Goal: Contribute content

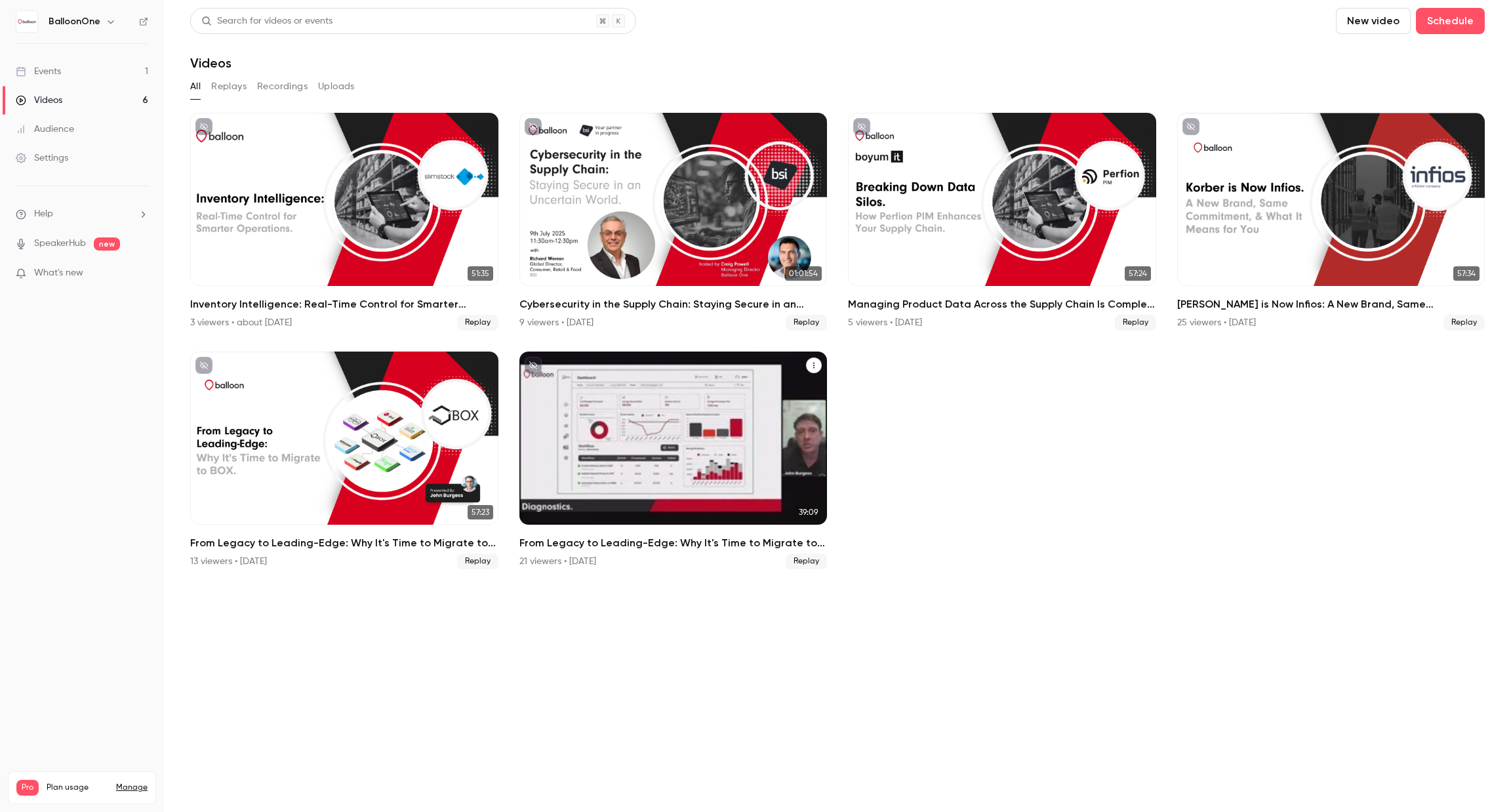
click at [602, 548] on h2 "From Legacy to Leading-Edge: Why It's Time to Migrate to BOX" at bounding box center [674, 542] width 308 height 16
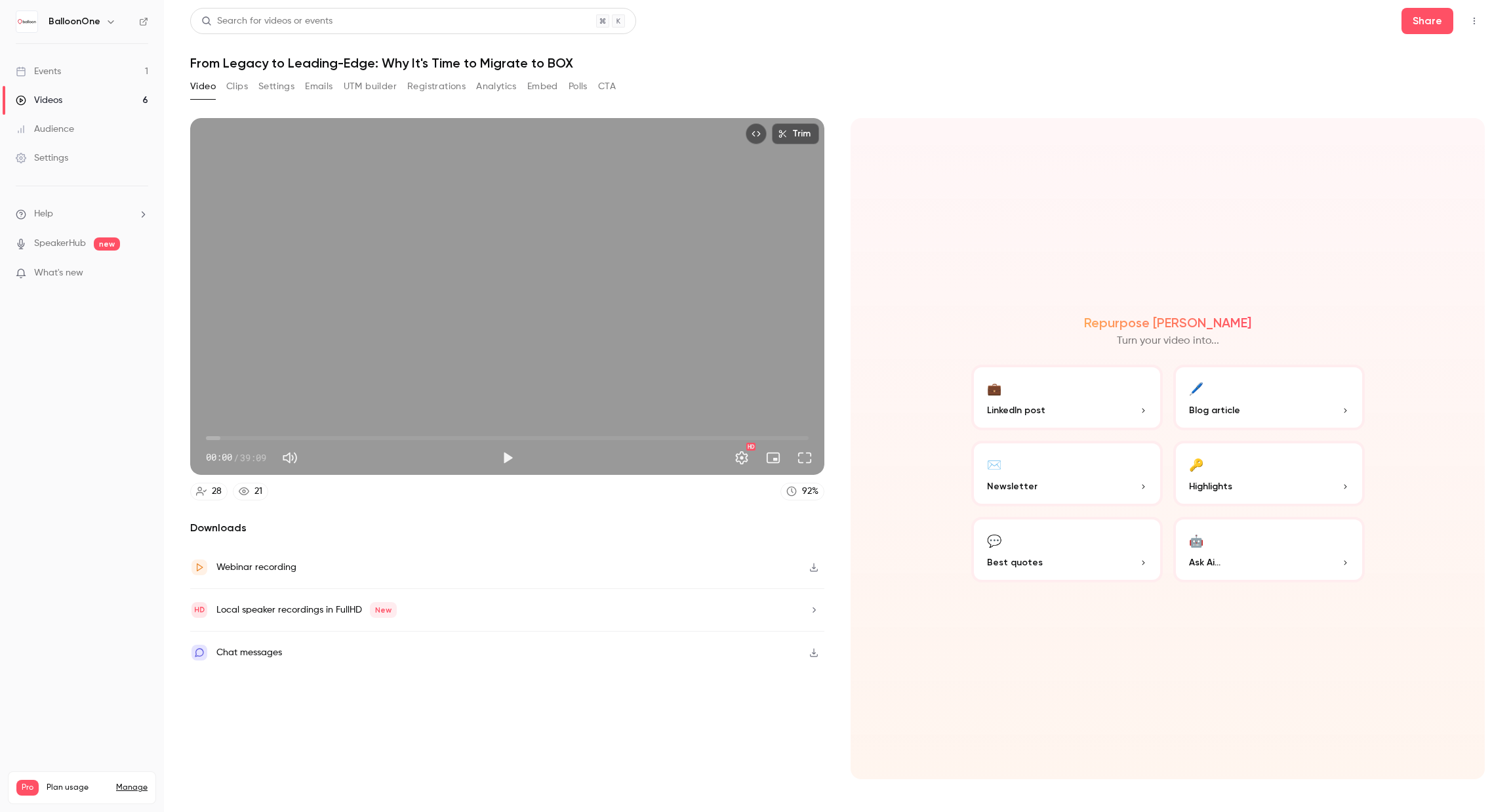
click at [245, 96] on button "Clips" at bounding box center [236, 86] width 21 height 21
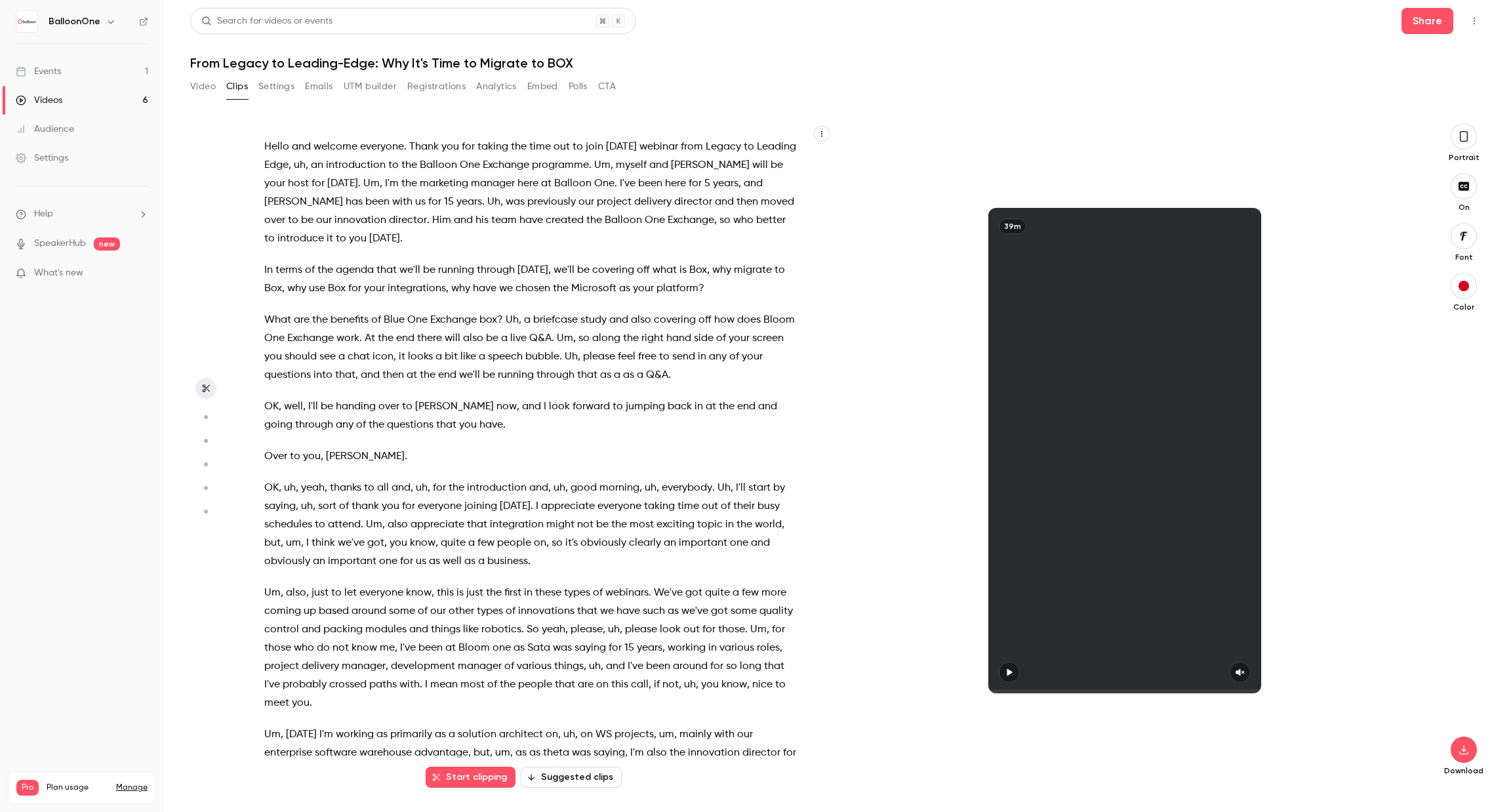
click at [212, 84] on button "Video" at bounding box center [203, 86] width 26 height 21
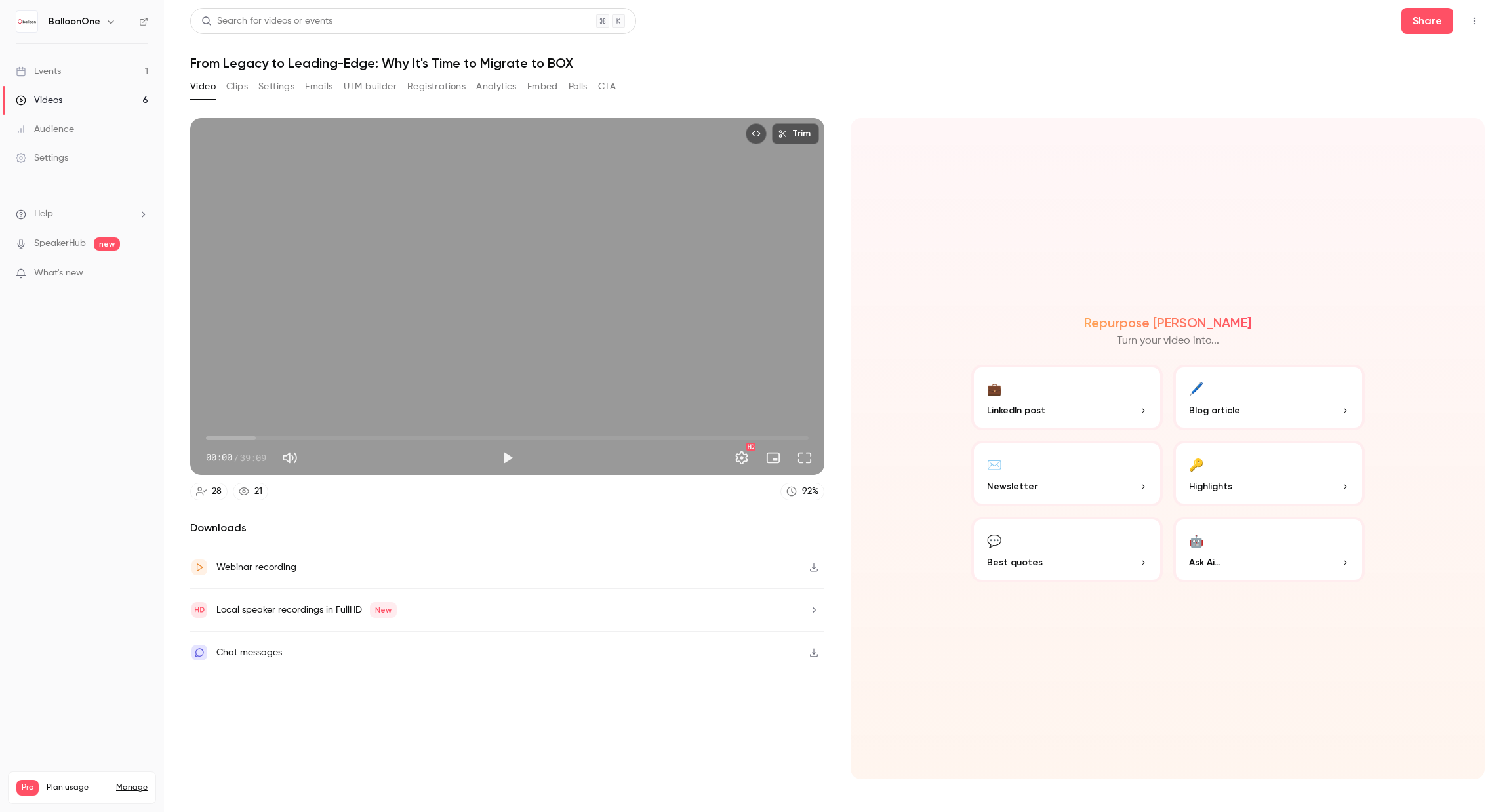
click at [233, 91] on button "Clips" at bounding box center [236, 86] width 21 height 21
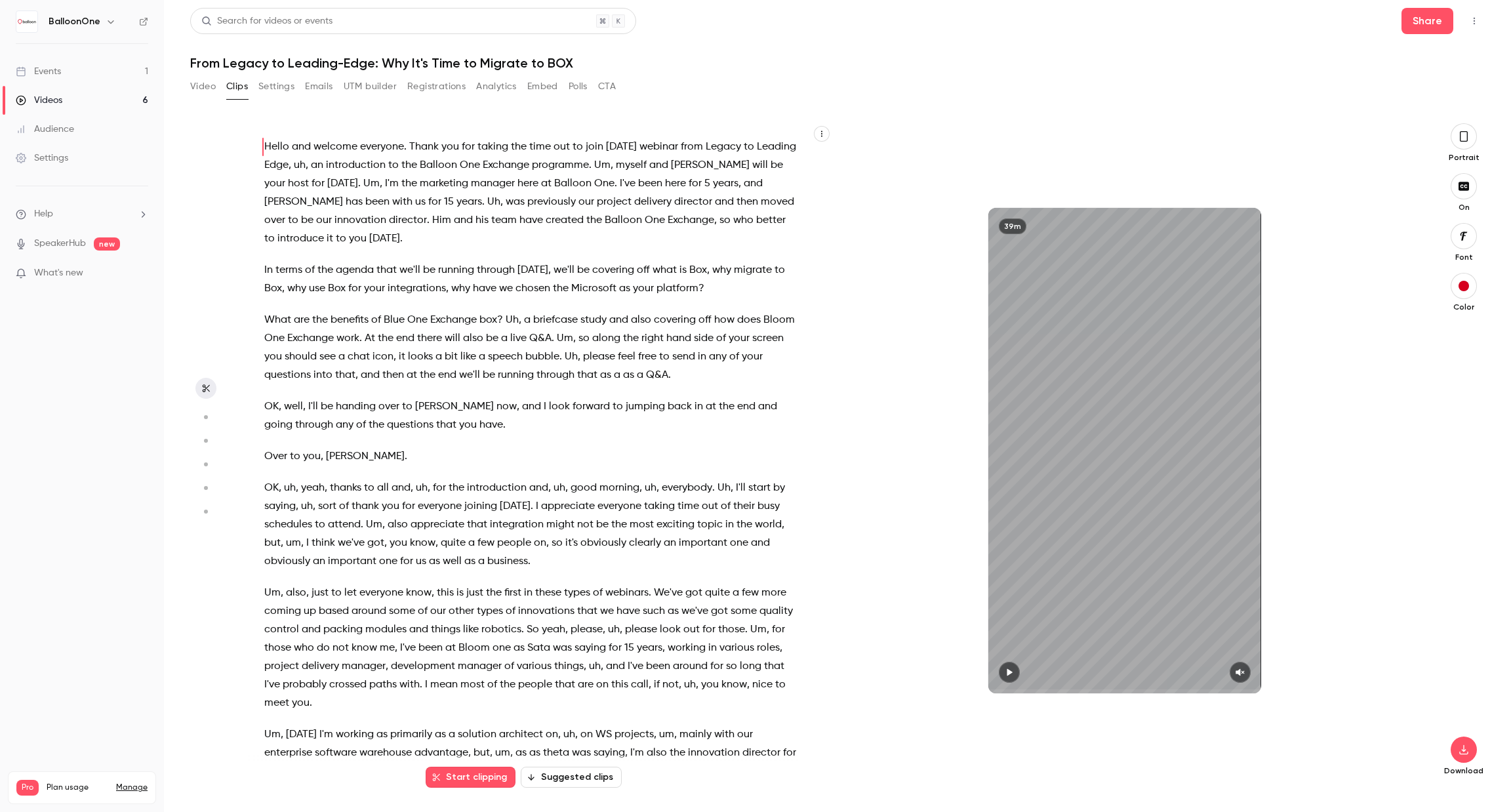
click at [205, 86] on button "Video" at bounding box center [203, 86] width 26 height 21
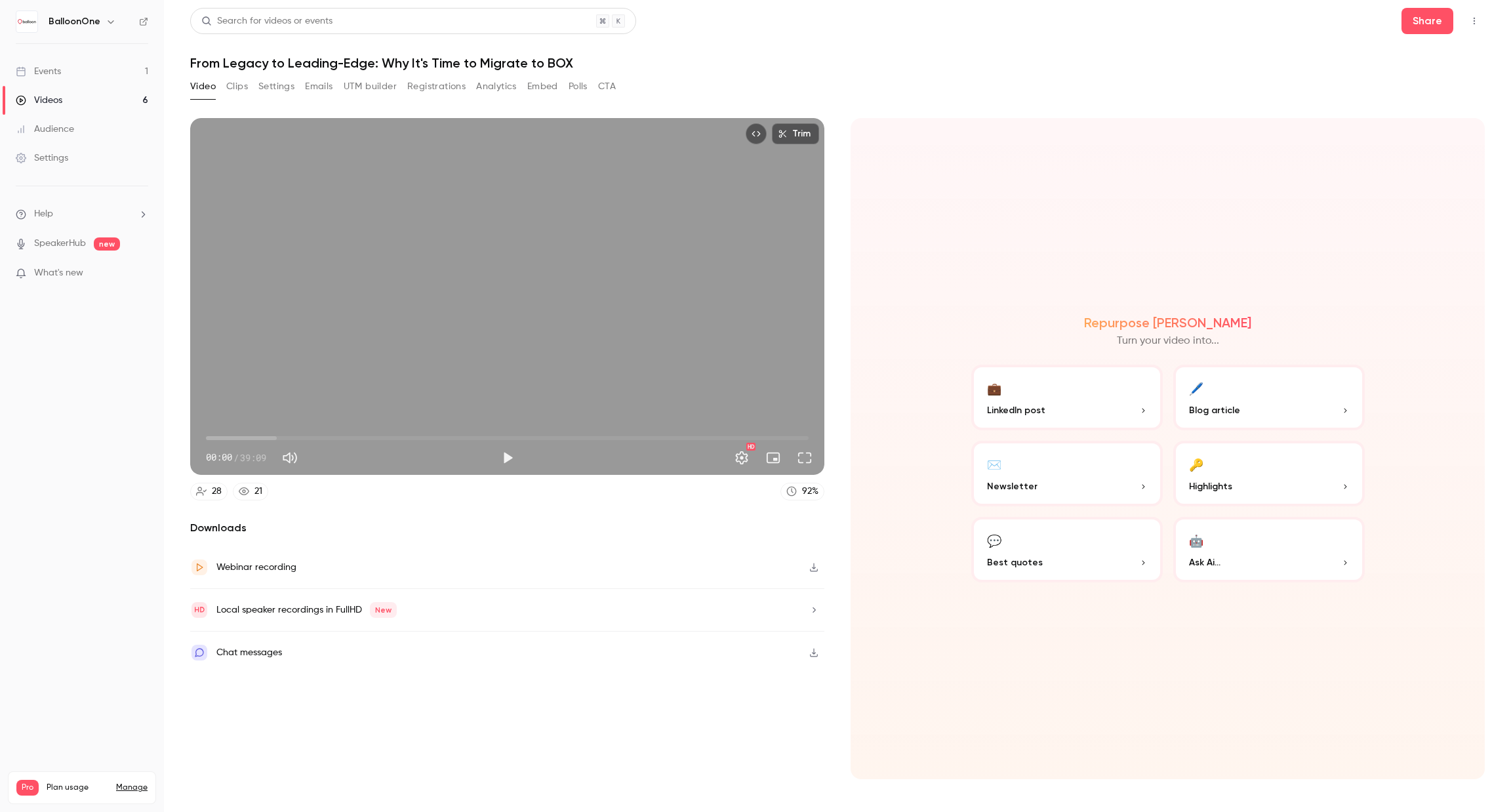
click at [36, 82] on link "Events 1" at bounding box center [82, 72] width 164 height 29
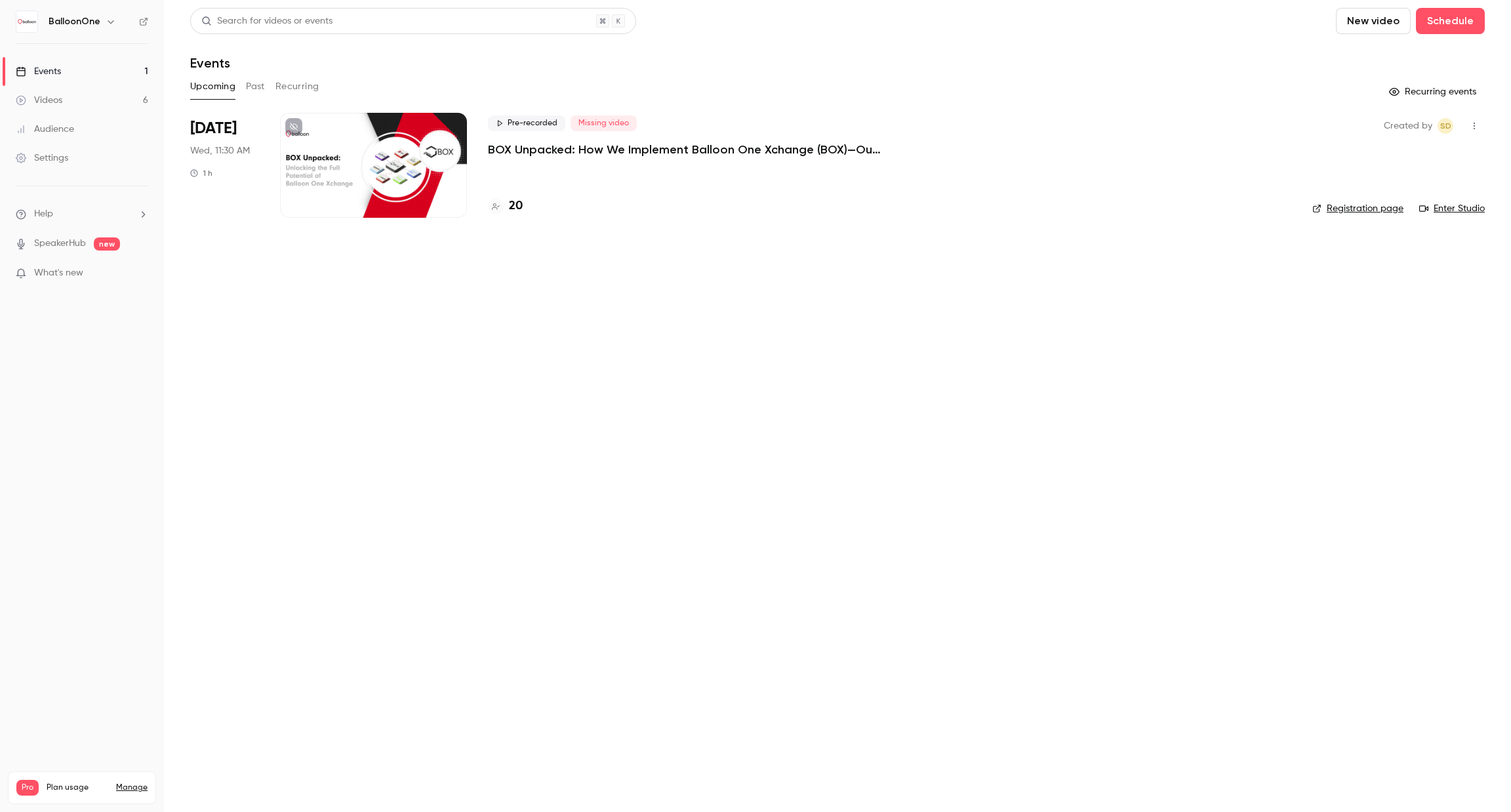
click at [394, 182] on div at bounding box center [373, 165] width 187 height 105
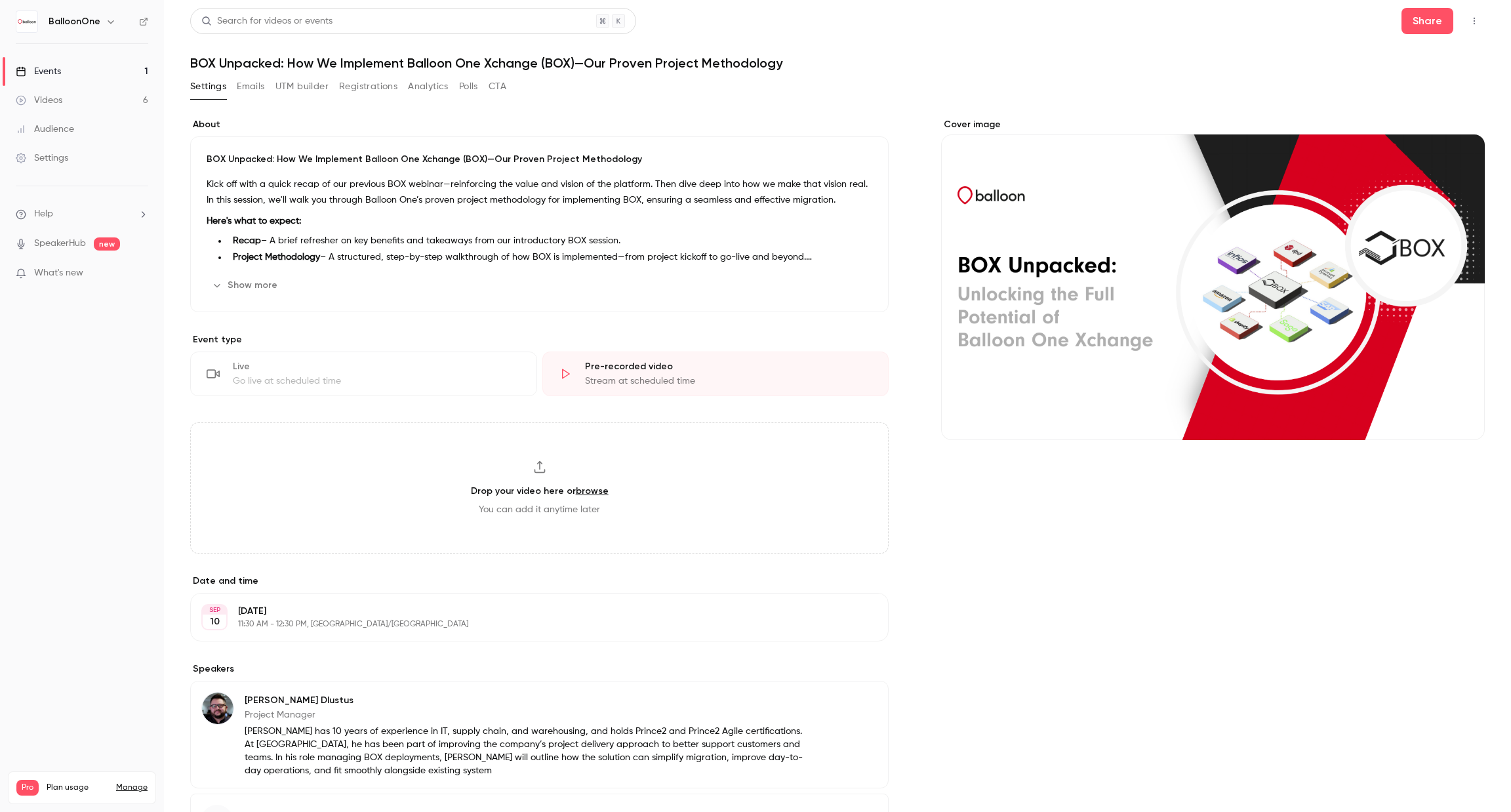
click at [593, 491] on link "browse" at bounding box center [592, 491] width 32 height 11
click at [50, 102] on div "Videos" at bounding box center [39, 100] width 46 height 13
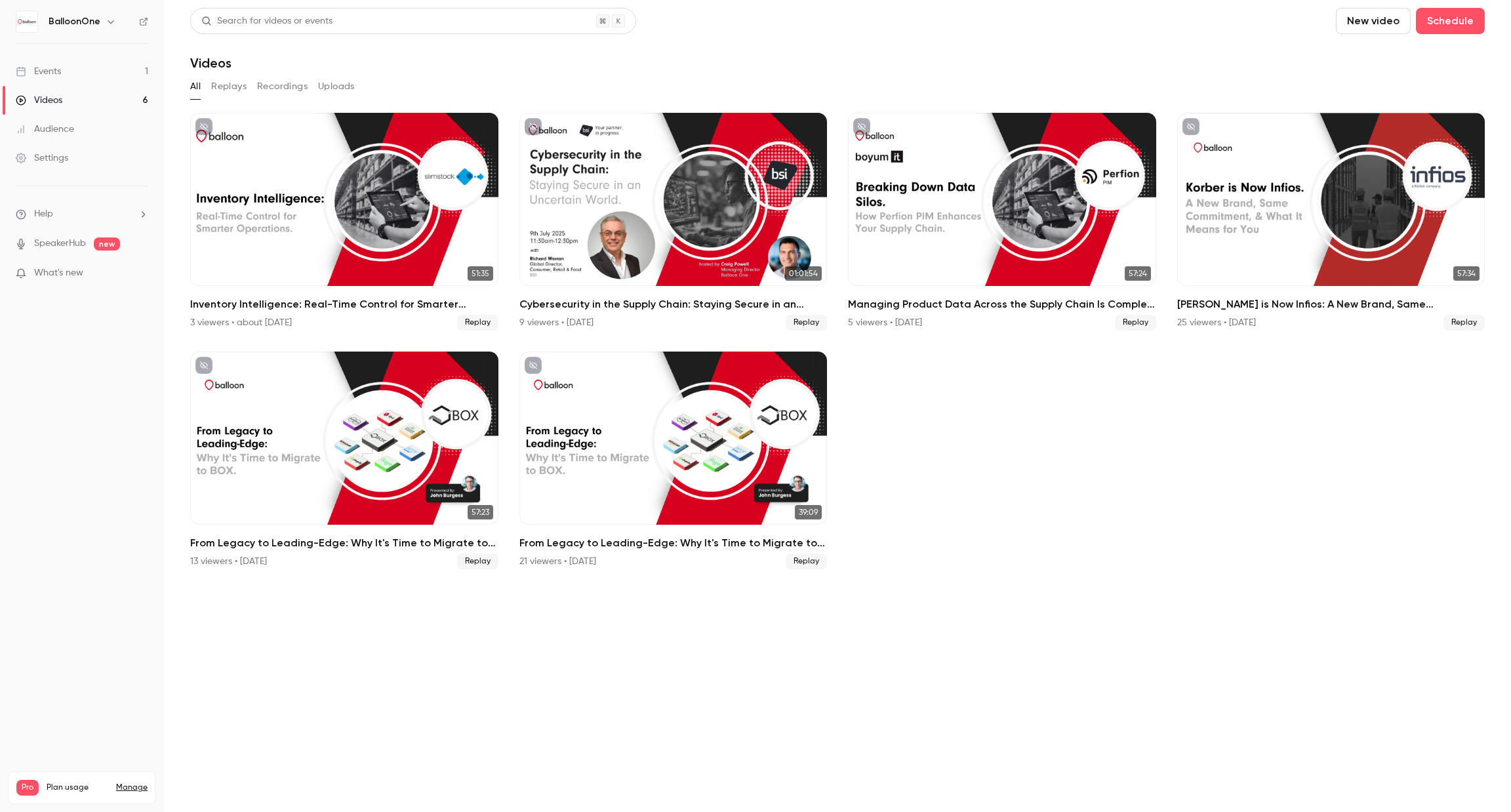
click at [1378, 19] on button "New video" at bounding box center [1373, 21] width 75 height 26
click at [1373, 53] on div "Record" at bounding box center [1423, 57] width 100 height 13
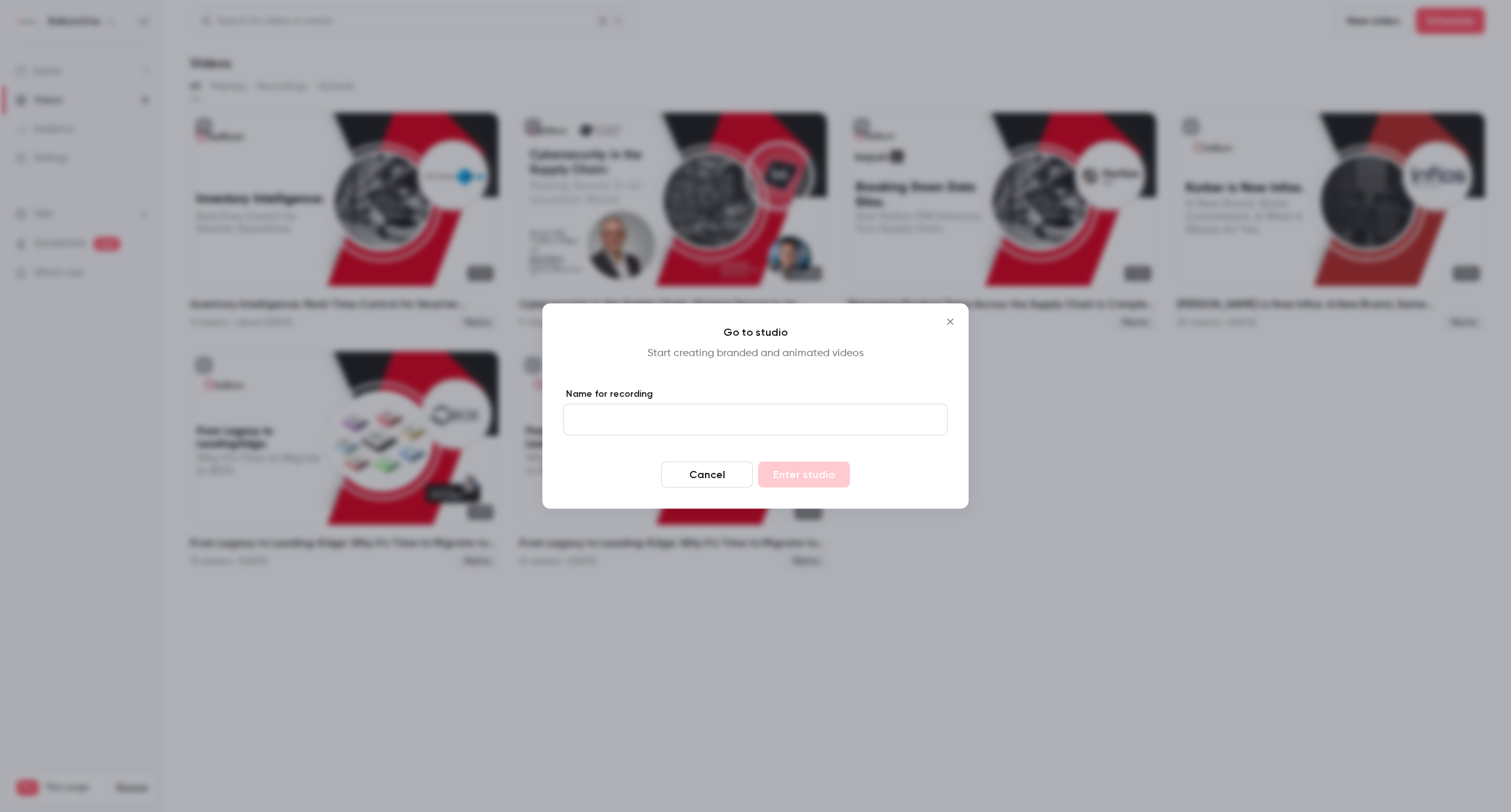
click at [814, 435] on form "Name for recording Cancel Enter studio" at bounding box center [756, 437] width 384 height 100
click at [788, 430] on input "Name for recording" at bounding box center [756, 420] width 384 height 32
click at [1081, 372] on div at bounding box center [756, 406] width 1511 height 812
